Goal: Task Accomplishment & Management: Manage account settings

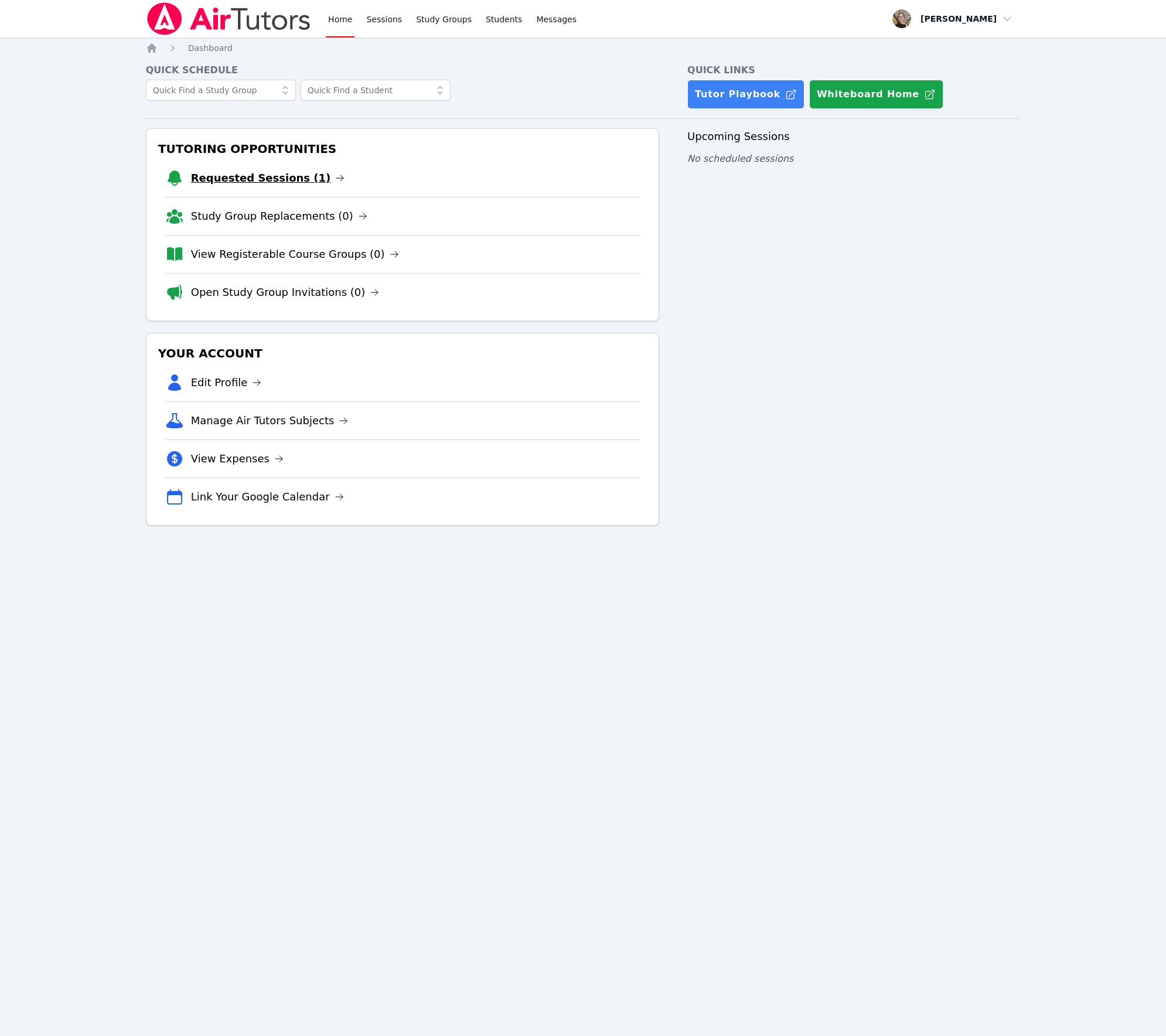
click at [232, 183] on link "Requested Sessions (1)" at bounding box center [267, 178] width 154 height 16
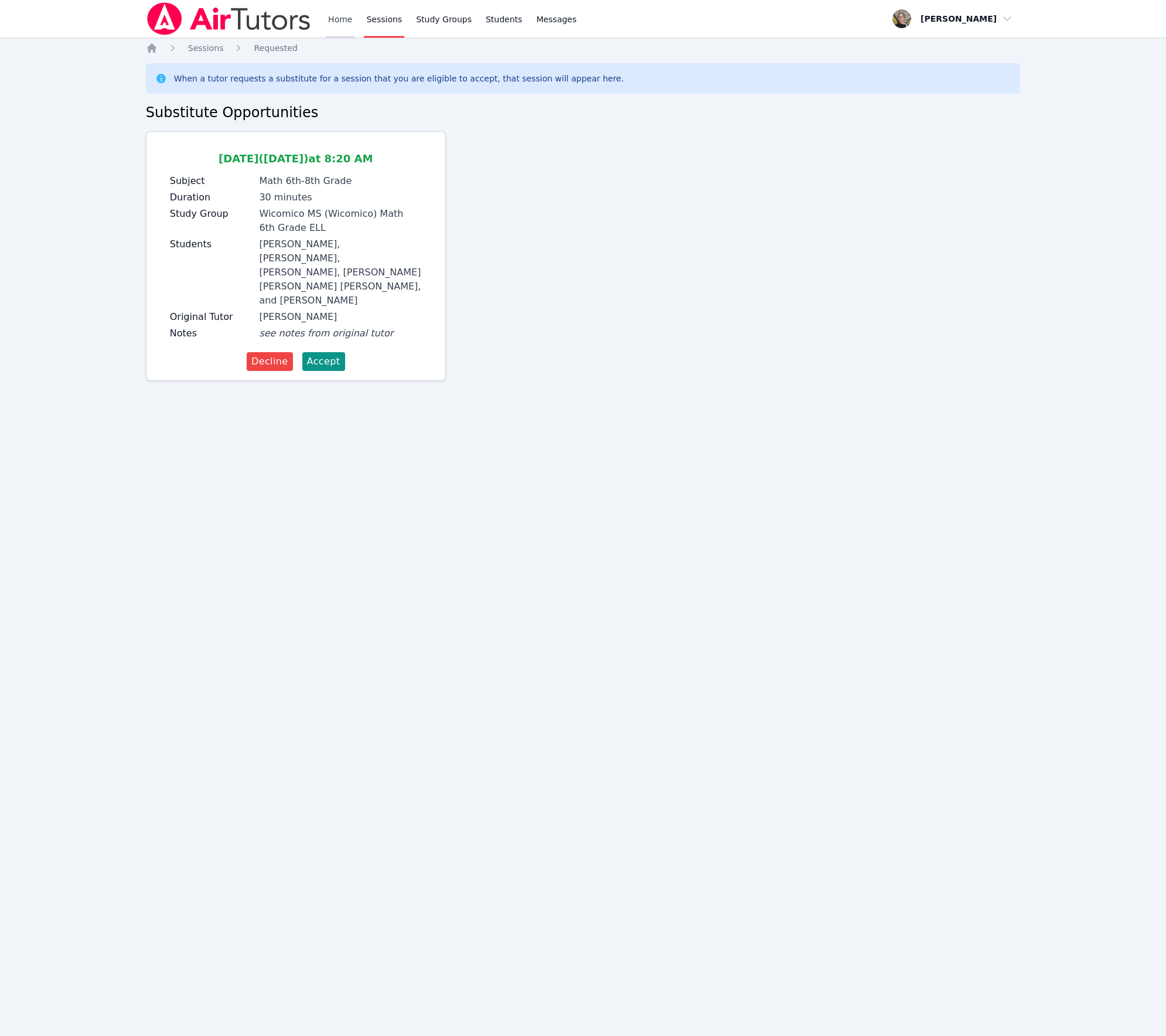
click at [337, 22] on link "Home" at bounding box center [340, 19] width 29 height 37
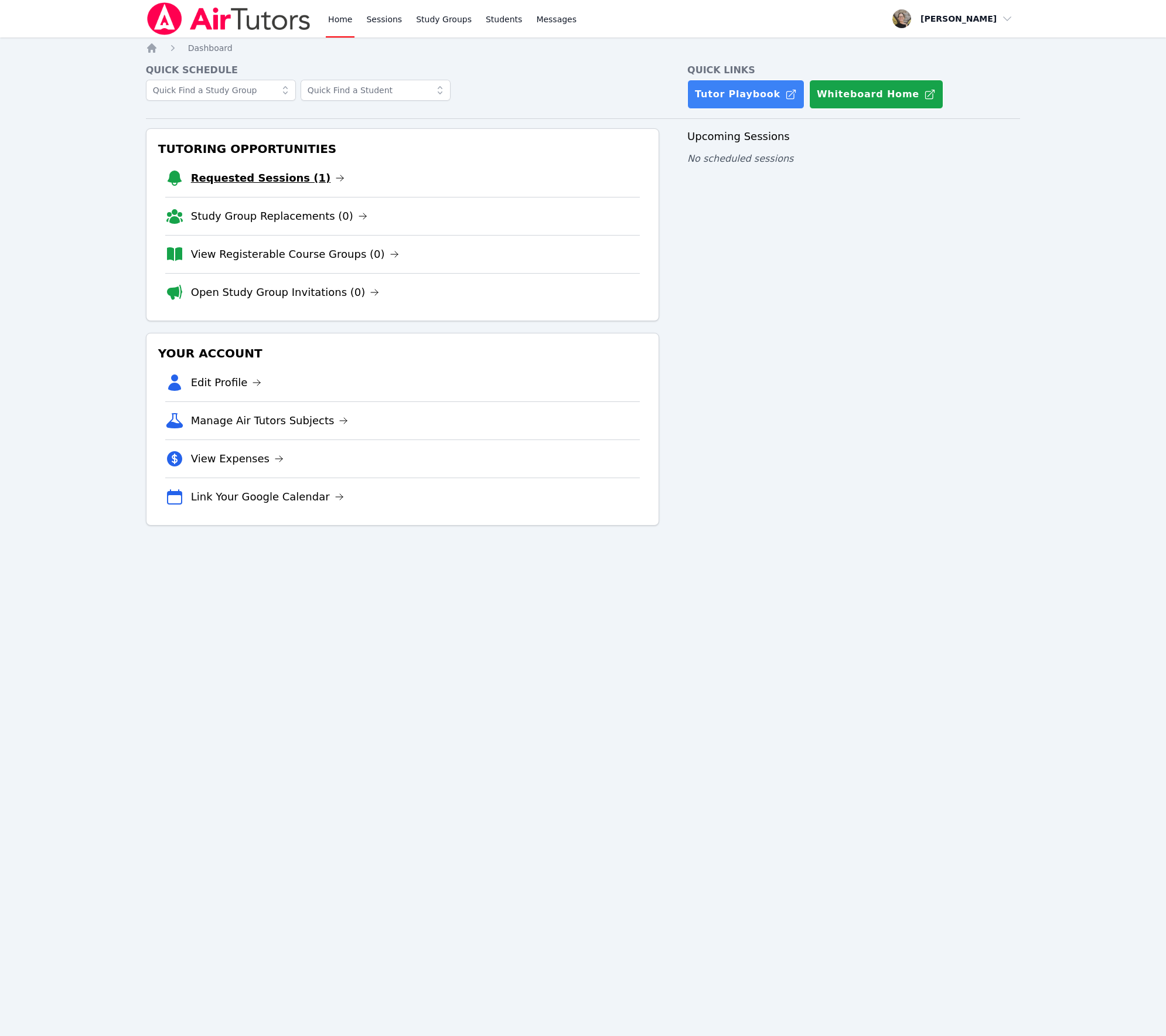
click at [214, 185] on link "Requested Sessions (1)" at bounding box center [267, 178] width 154 height 16
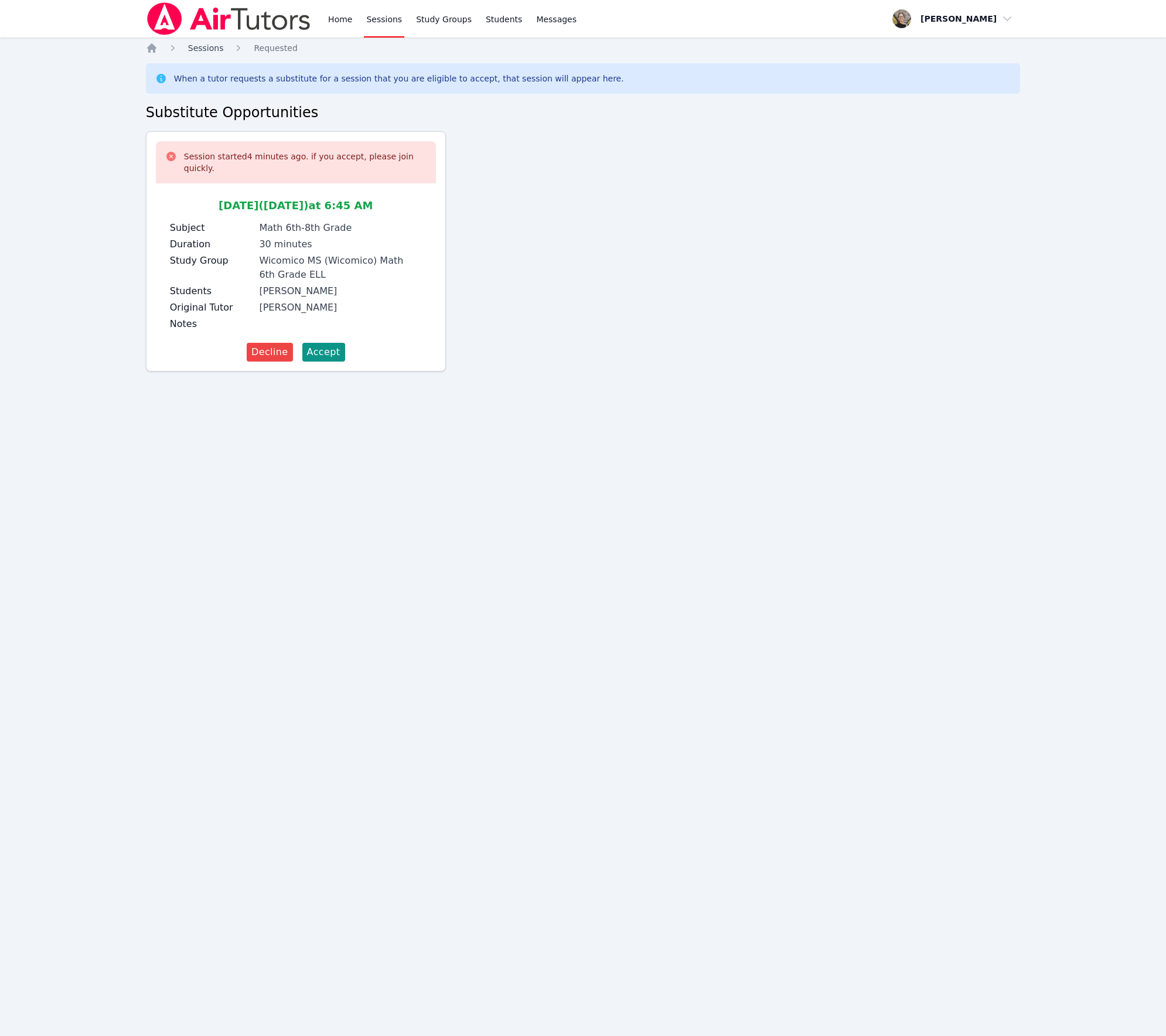
click at [192, 48] on span "Sessions" at bounding box center [206, 48] width 36 height 10
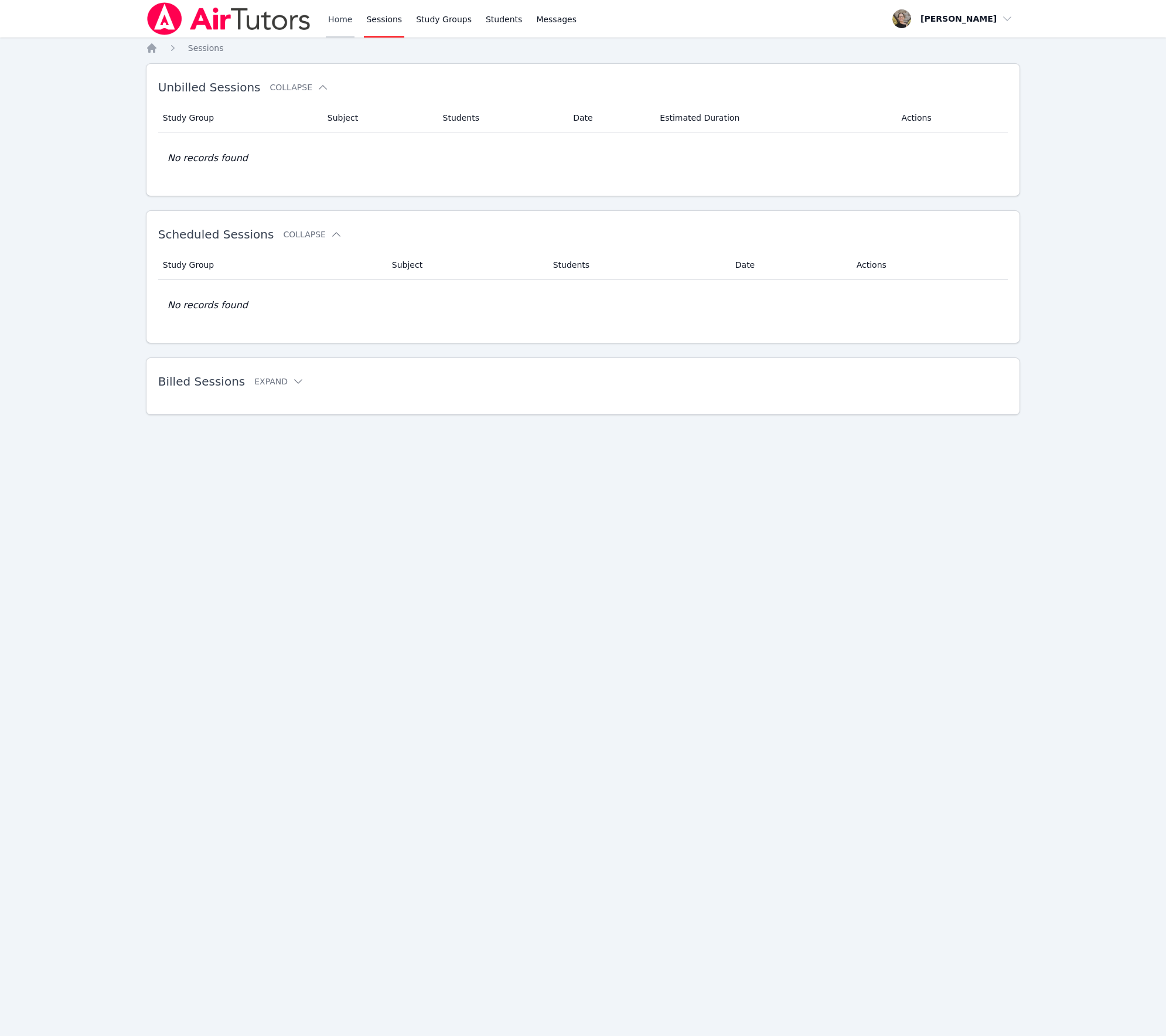
click at [332, 26] on link "Home" at bounding box center [340, 19] width 29 height 37
